Goal: Check status: Check status

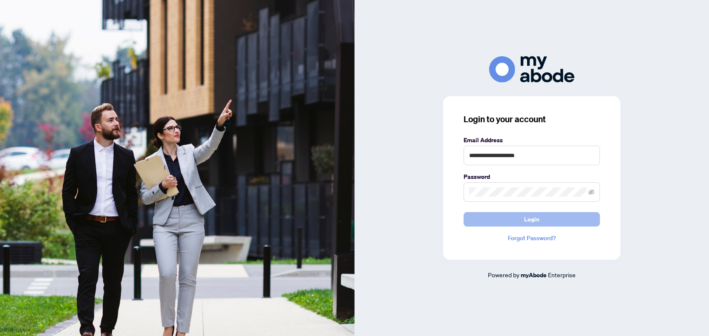
click at [529, 217] on span "Login" at bounding box center [531, 220] width 15 height 14
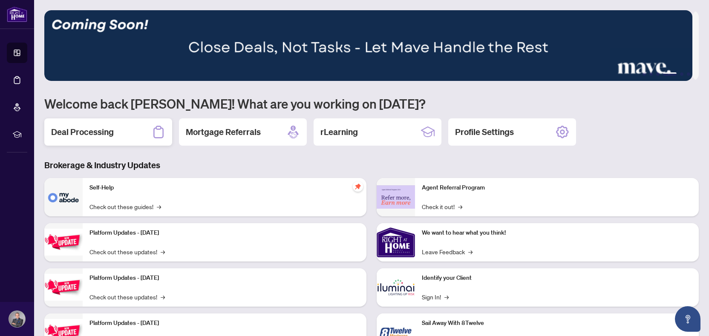
click at [108, 131] on h2 "Deal Processing" at bounding box center [82, 132] width 63 height 12
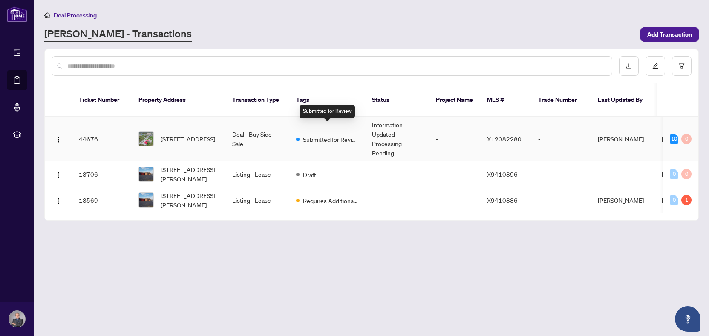
click at [337, 135] on span "Submitted for Review" at bounding box center [330, 139] width 55 height 9
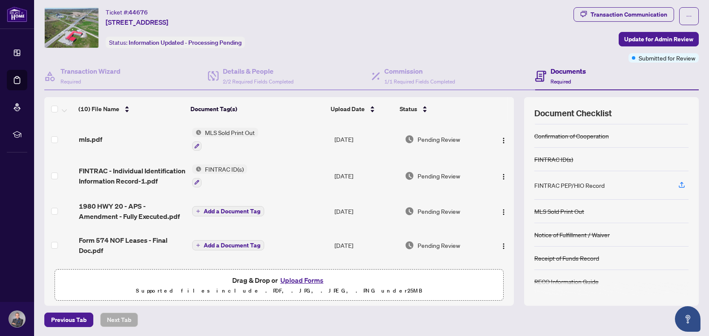
click at [562, 72] on h4 "Documents" at bounding box center [567, 71] width 35 height 10
click at [553, 72] on h4 "Documents" at bounding box center [567, 71] width 35 height 10
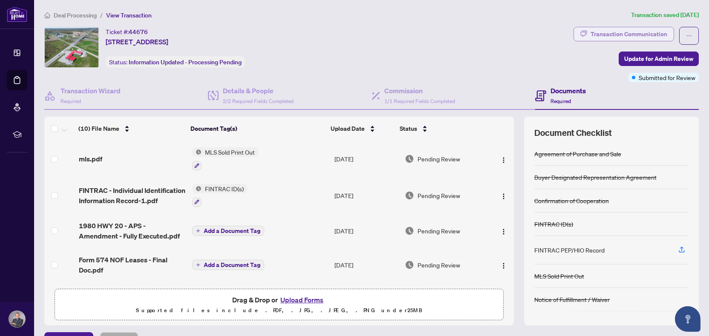
click at [605, 34] on div "Transaction Communication" at bounding box center [628, 34] width 77 height 14
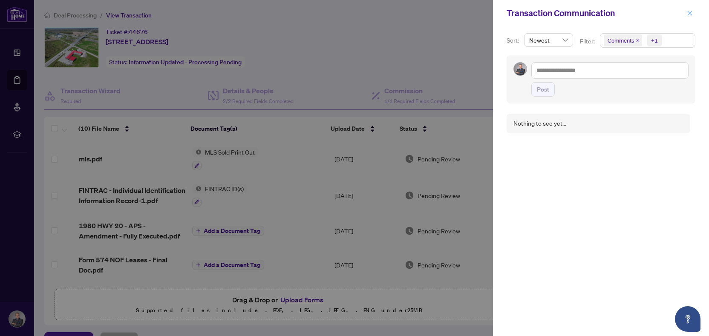
click at [689, 14] on icon "close" at bounding box center [690, 13] width 5 height 5
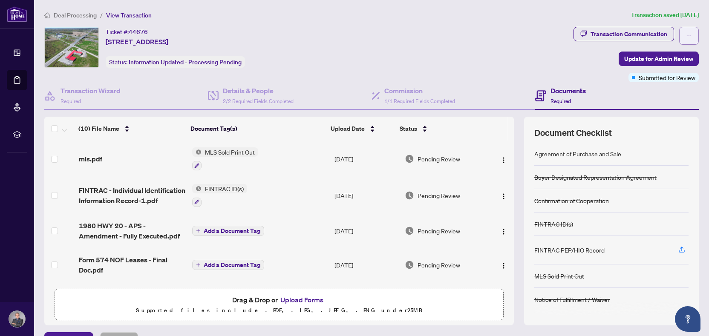
click at [686, 37] on icon "ellipsis" at bounding box center [689, 36] width 6 height 6
click at [686, 32] on span "button" at bounding box center [689, 36] width 6 height 14
